Goal: Information Seeking & Learning: Learn about a topic

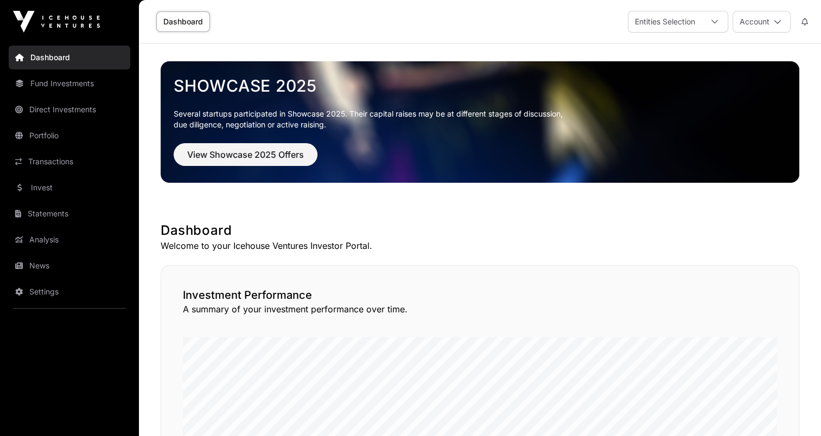
click at [56, 141] on link "Portfolio" at bounding box center [70, 136] width 122 height 24
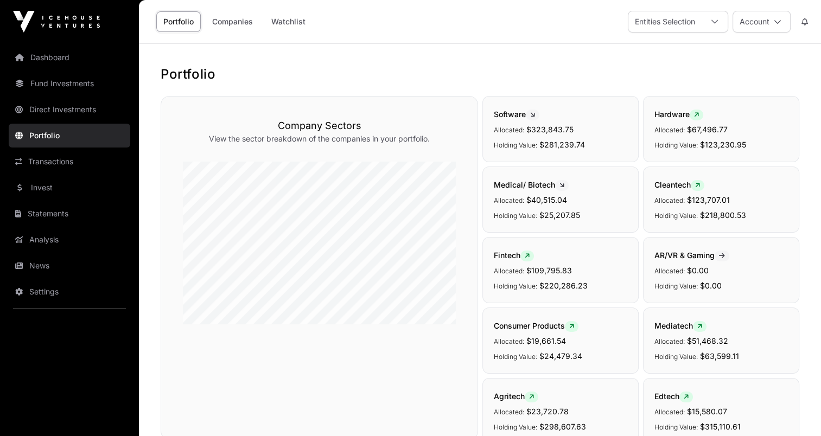
click at [223, 26] on link "Companies" at bounding box center [232, 21] width 55 height 21
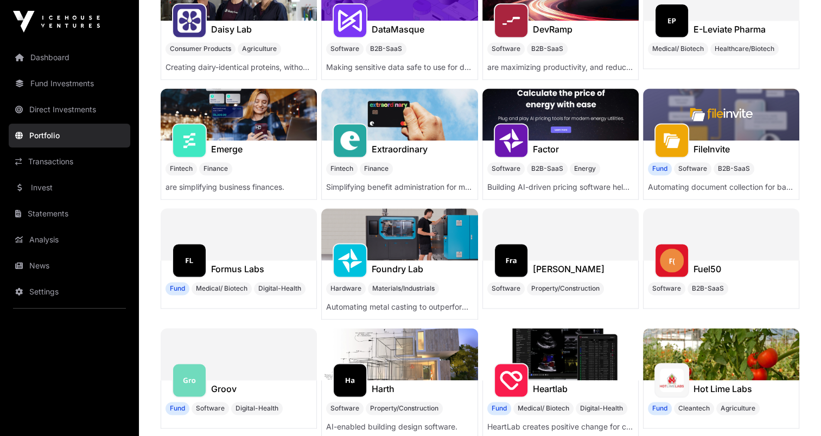
scroll to position [1908, 0]
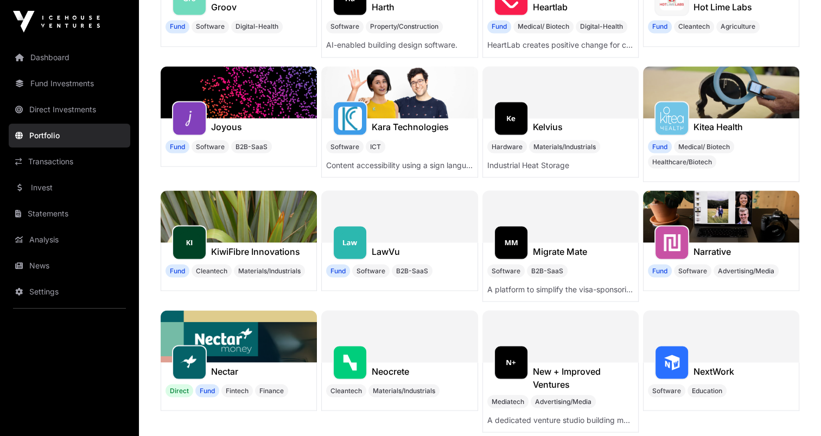
click at [230, 341] on img at bounding box center [239, 336] width 156 height 52
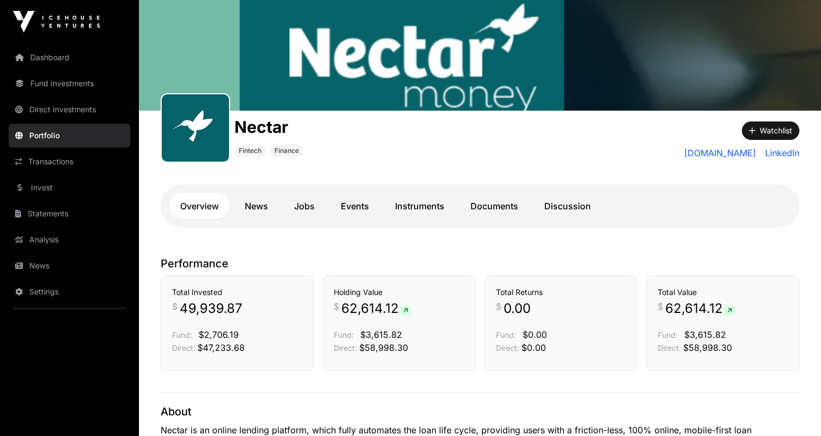
scroll to position [130, 0]
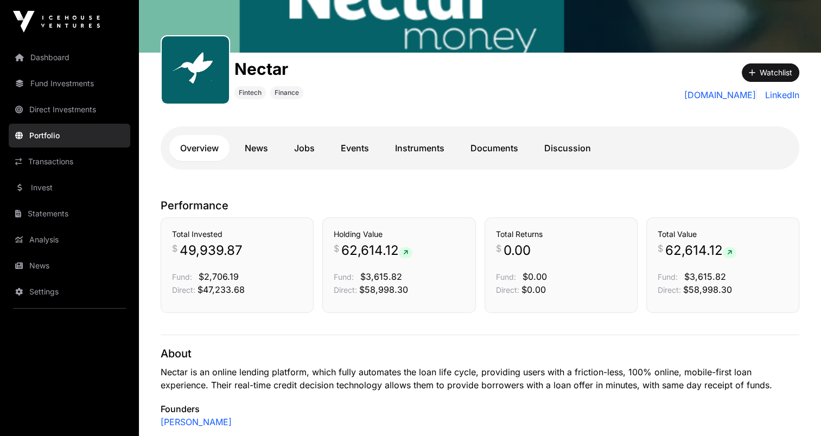
click at [365, 150] on link "Events" at bounding box center [355, 148] width 50 height 26
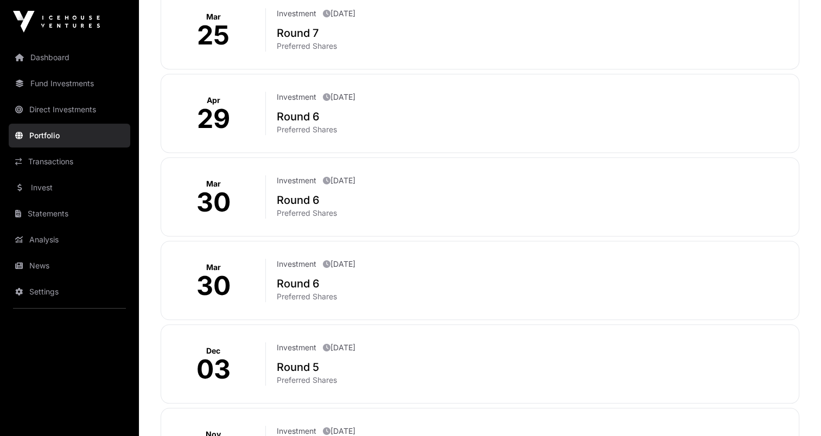
scroll to position [2, 0]
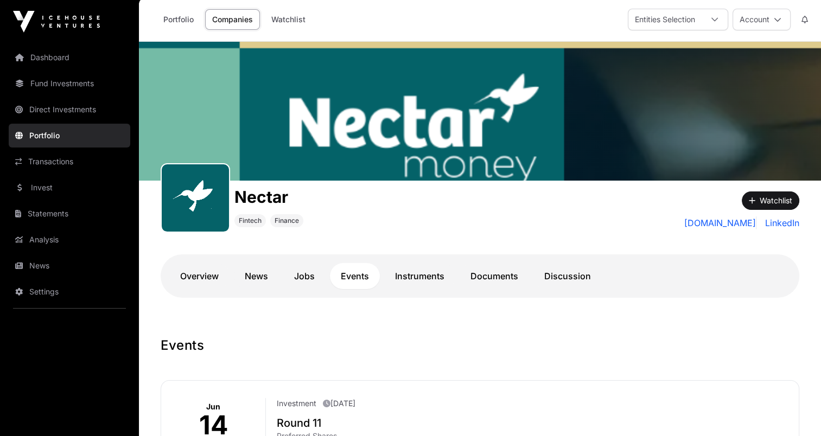
click at [488, 275] on link "Documents" at bounding box center [494, 276] width 69 height 26
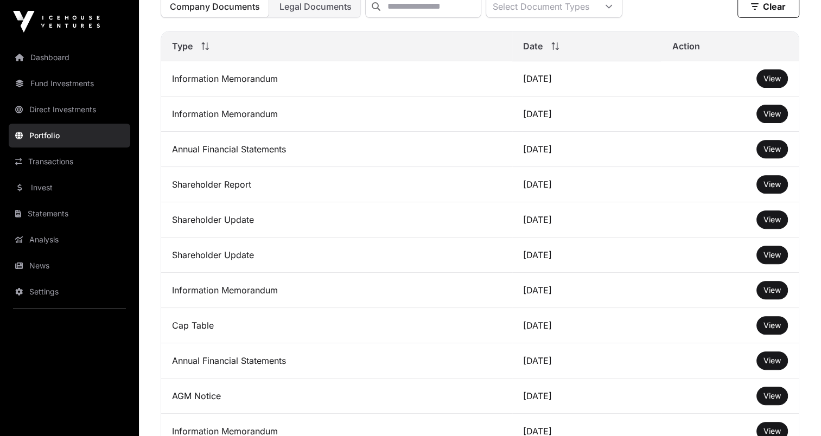
scroll to position [2, 0]
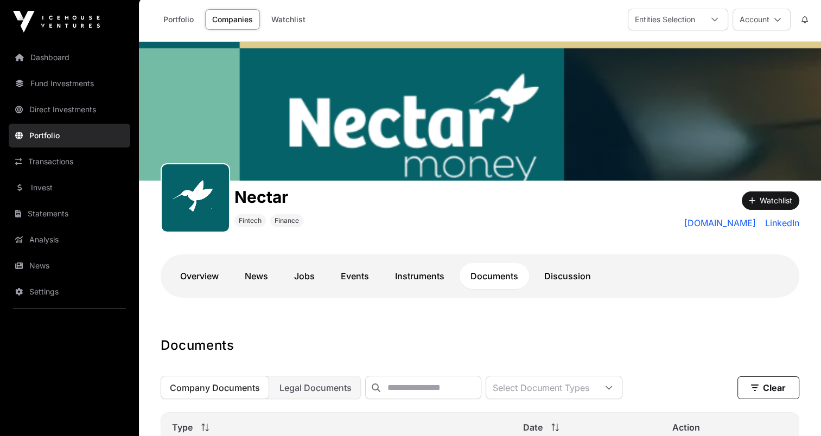
click at [202, 270] on link "Overview" at bounding box center [199, 276] width 60 height 26
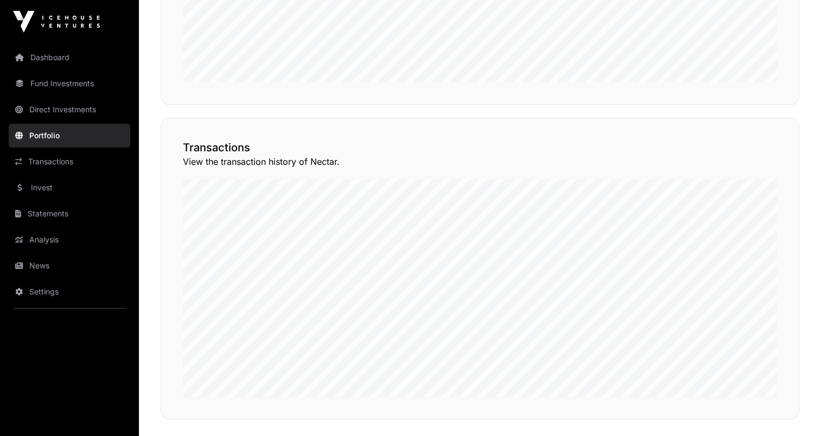
scroll to position [856, 0]
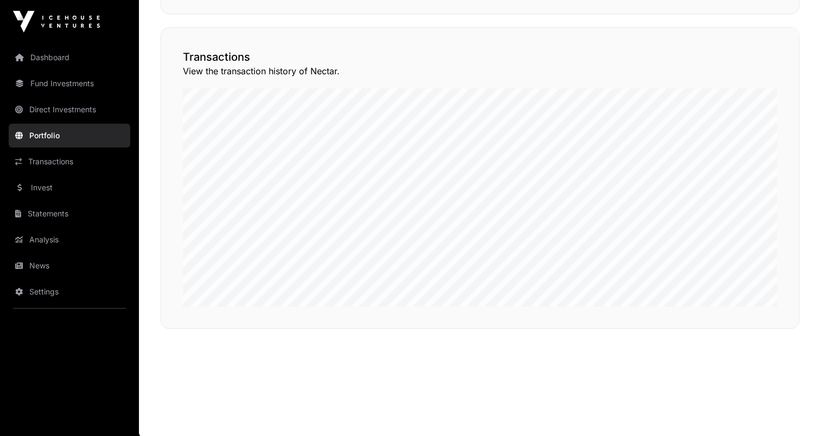
click at [748, 17] on button "View Transactions" at bounding box center [750, 8] width 90 height 18
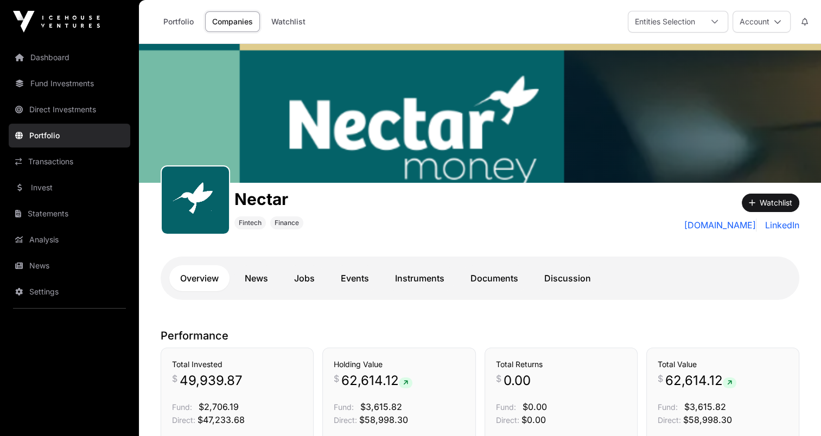
scroll to position [856, 0]
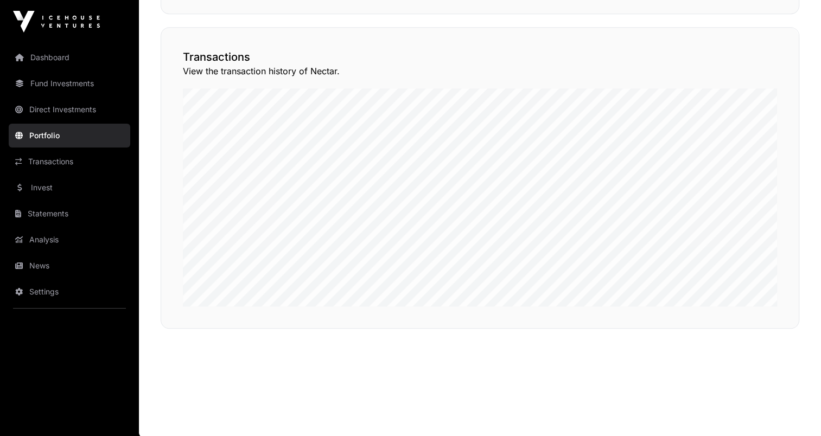
click at [43, 61] on link "Dashboard" at bounding box center [70, 58] width 122 height 24
